Goal: Task Accomplishment & Management: Manage account settings

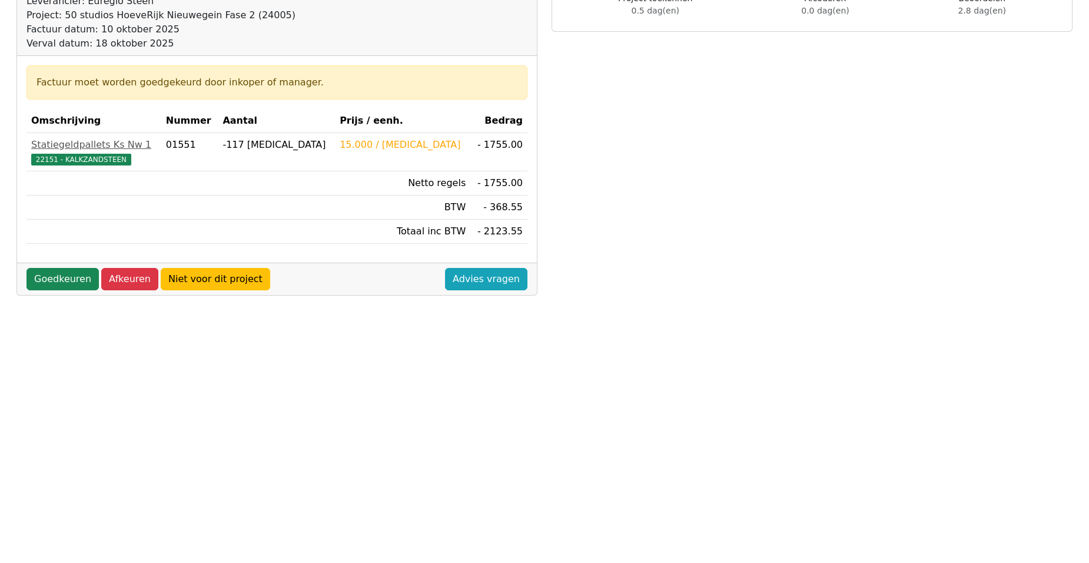
scroll to position [236, 0]
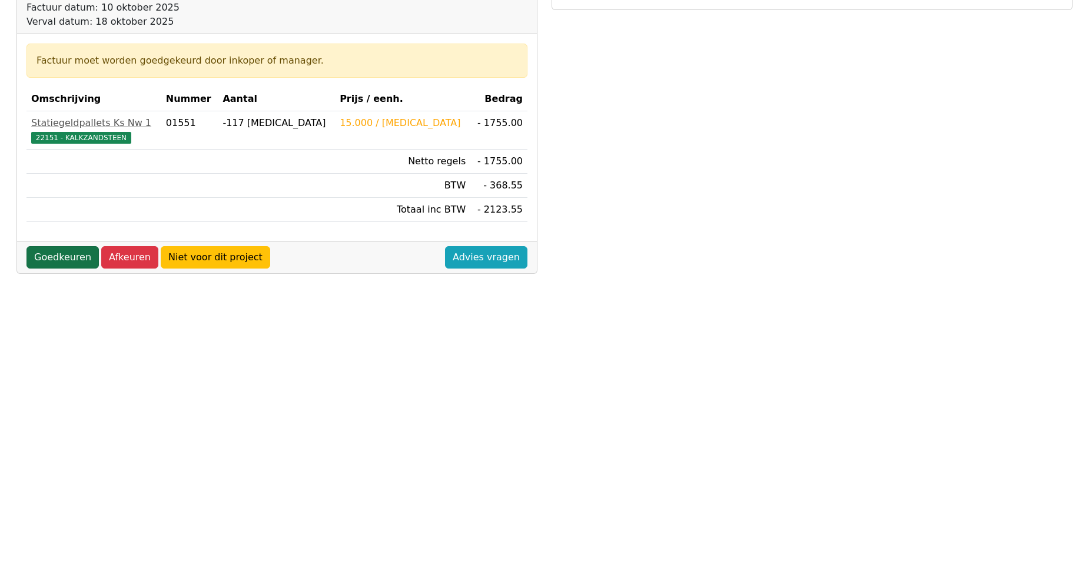
click at [45, 260] on link "Goedkeuren" at bounding box center [62, 257] width 72 height 22
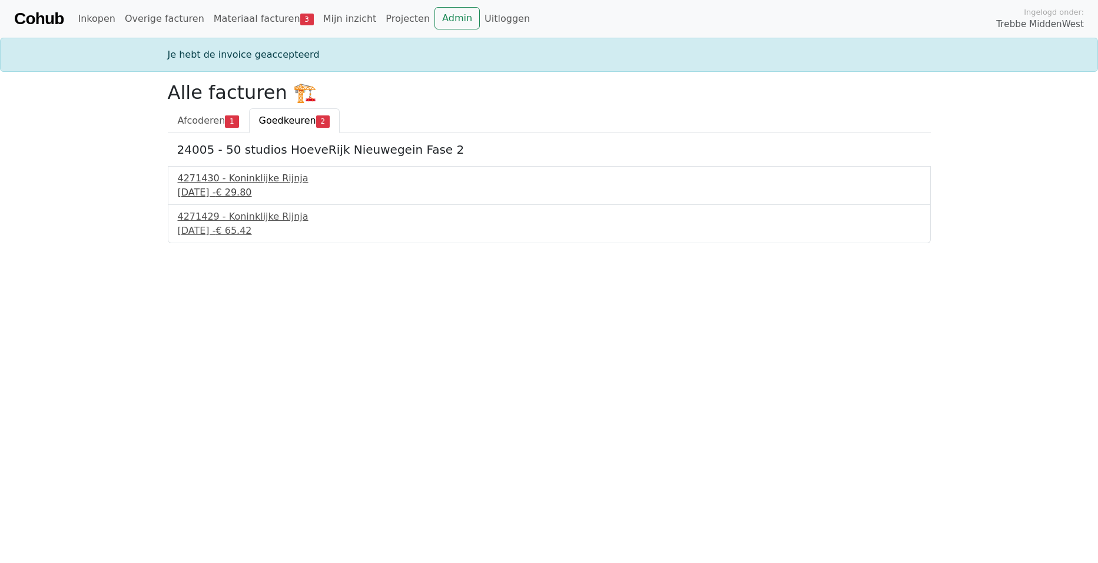
click at [254, 181] on div "4271430 - Koninklijke Rijnja" at bounding box center [549, 178] width 743 height 14
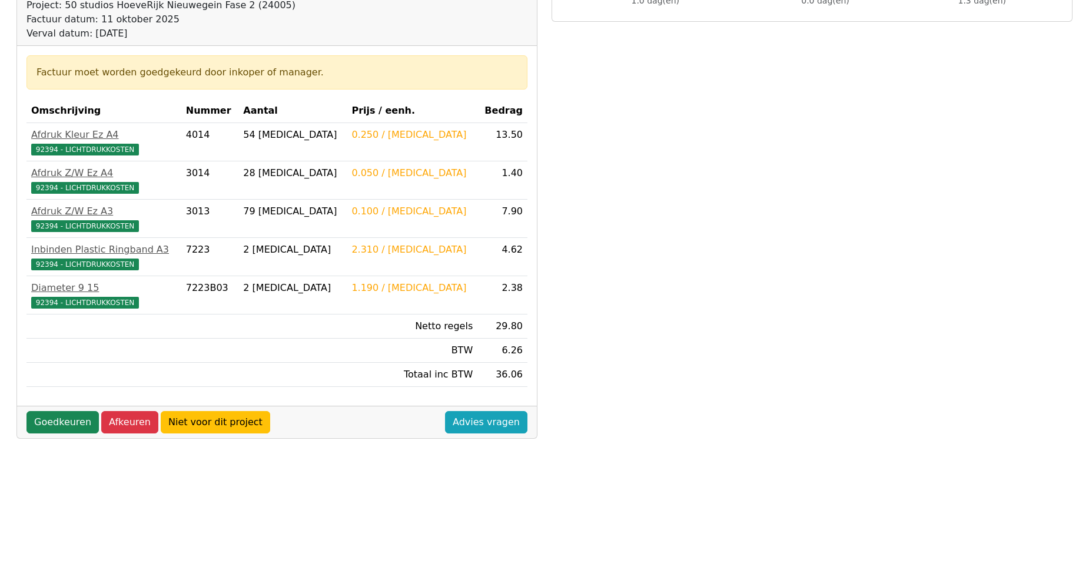
scroll to position [177, 0]
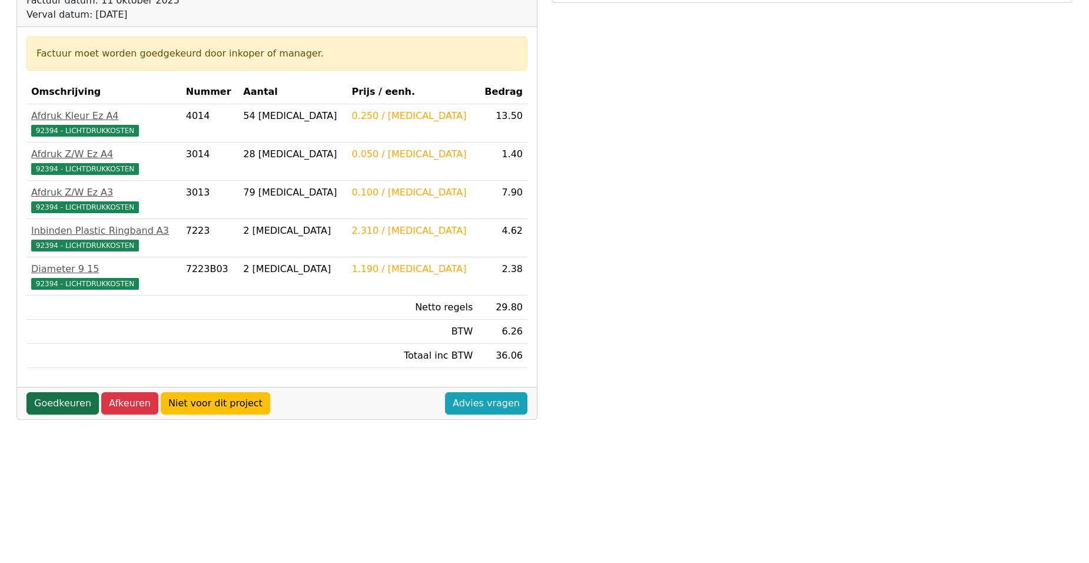
click at [54, 403] on link "Goedkeuren" at bounding box center [62, 403] width 72 height 22
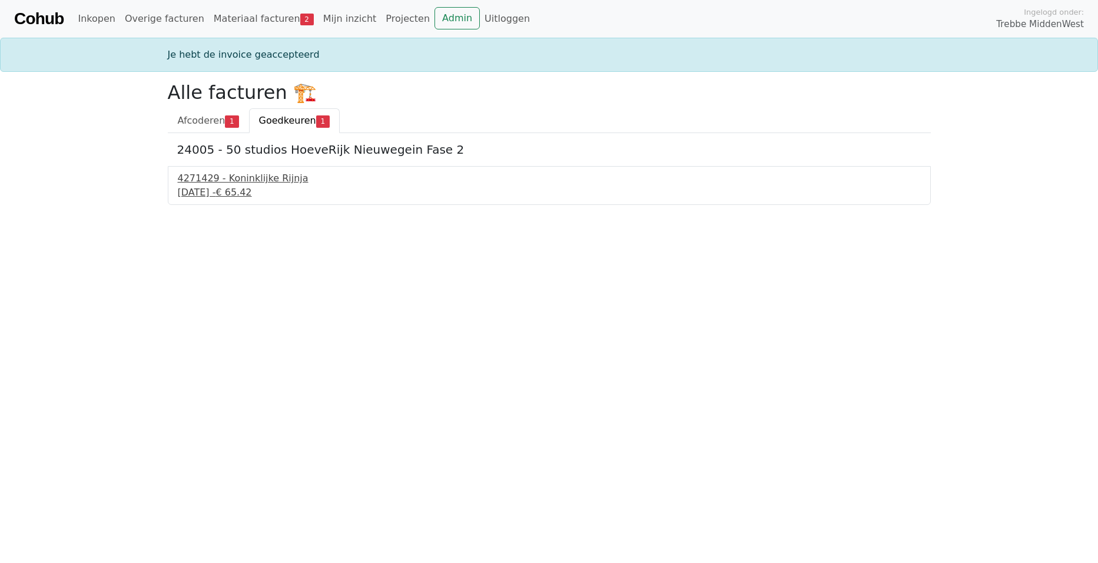
click at [223, 184] on div "4271429 - Koninklijke Rijnja" at bounding box center [549, 178] width 743 height 14
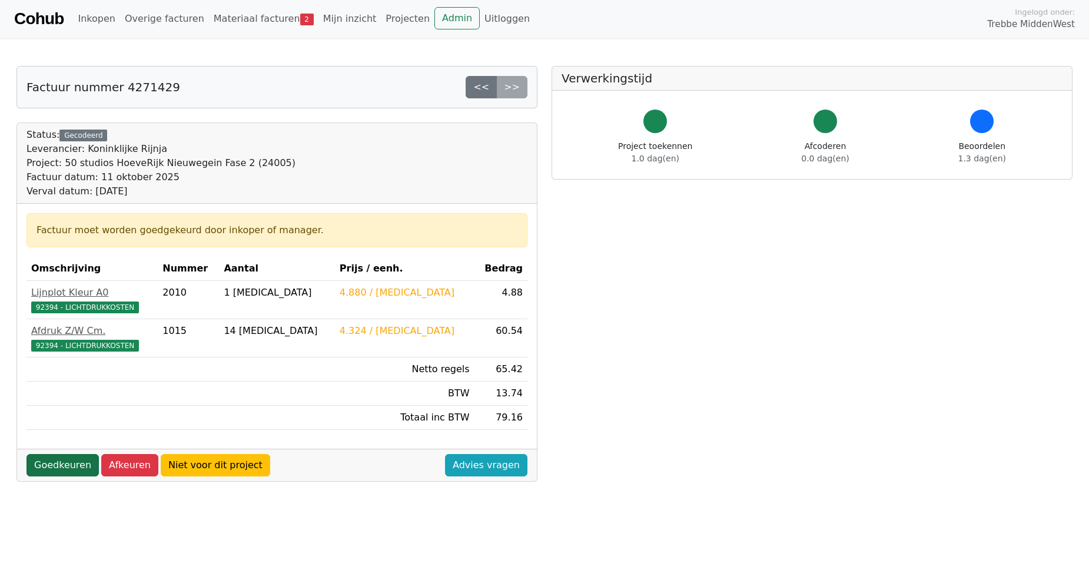
click at [44, 466] on link "Goedkeuren" at bounding box center [62, 465] width 72 height 22
